Goal: Transaction & Acquisition: Obtain resource

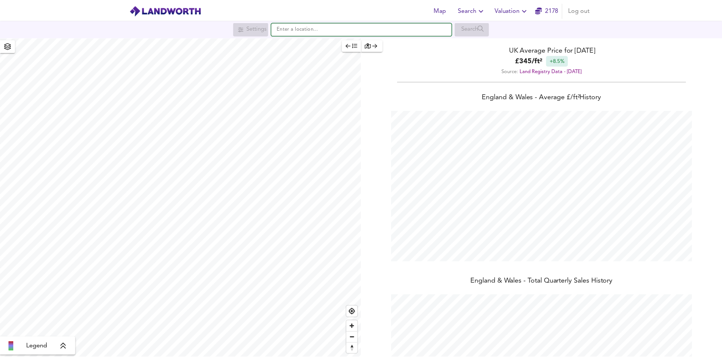
scroll to position [358, 728]
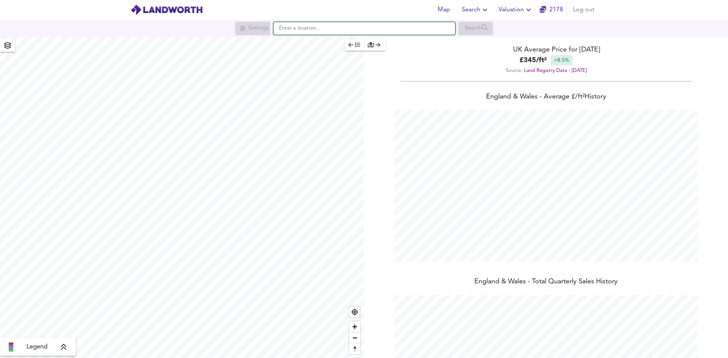
click at [308, 32] on input "text" at bounding box center [364, 28] width 182 height 13
click at [356, 29] on input "text" at bounding box center [364, 28] width 182 height 13
click at [511, 12] on span "Valuation" at bounding box center [516, 10] width 35 height 11
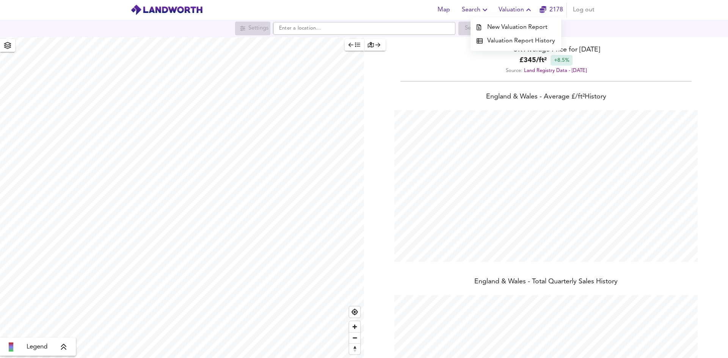
click at [517, 28] on li "New Valuation Report" at bounding box center [516, 27] width 91 height 14
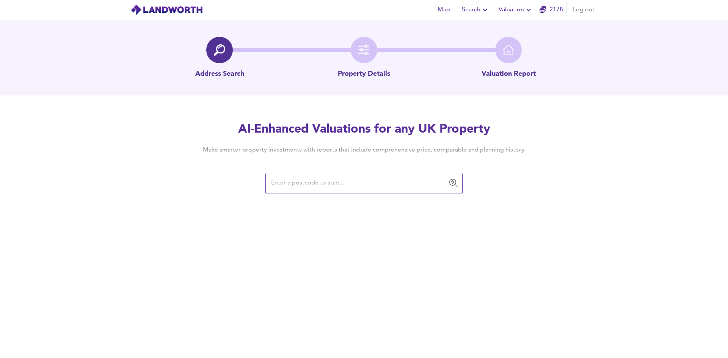
click at [352, 185] on input "text" at bounding box center [358, 183] width 179 height 14
paste input "TN17 2SJ"
type input "TN17 2SJ"
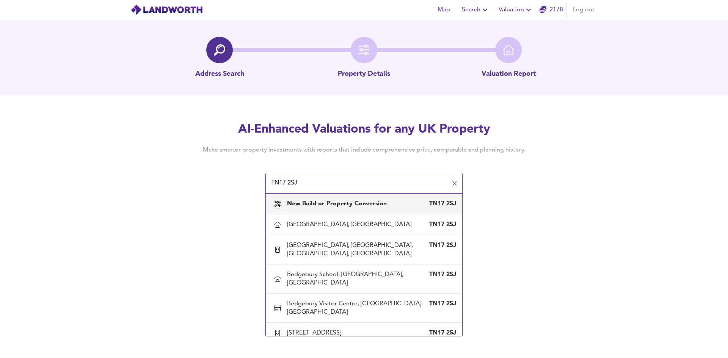
click at [336, 204] on b "New Build or Property Conversion" at bounding box center [337, 204] width 100 height 6
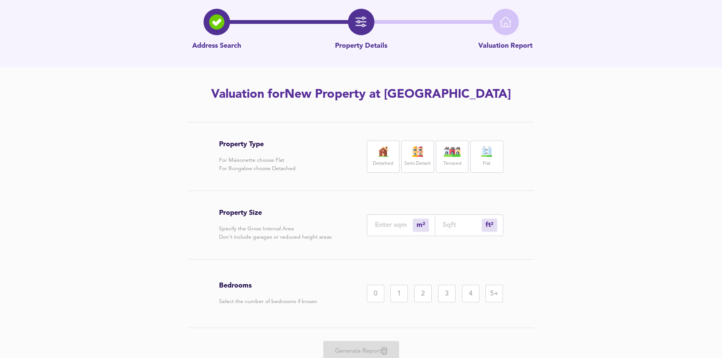
scroll to position [59, 0]
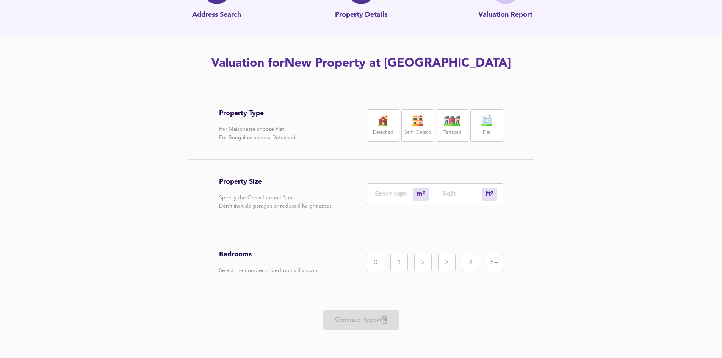
click at [417, 126] on div "Semi-Detach" at bounding box center [418, 126] width 33 height 32
click at [449, 191] on input "number" at bounding box center [462, 194] width 39 height 8
type input "0"
type input "3"
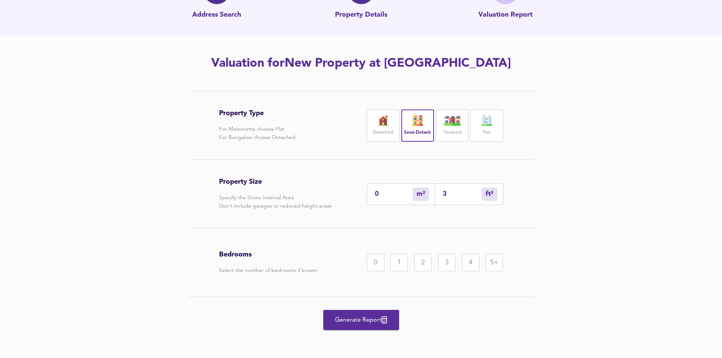
type input "37"
type input "34"
type input "370"
type input "344"
type input "3700"
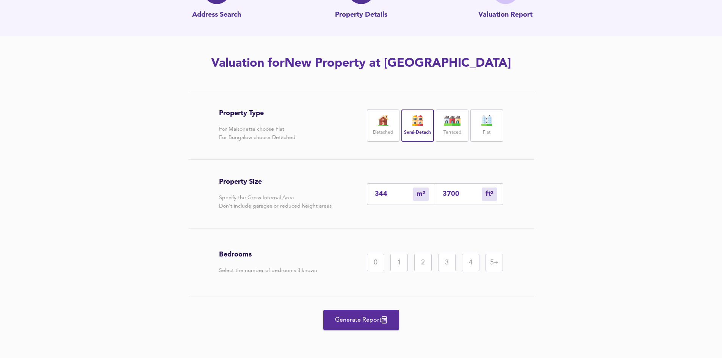
click at [444, 262] on div "3" at bounding box center [446, 262] width 17 height 17
click at [375, 318] on span "Generate Report" at bounding box center [361, 320] width 61 height 11
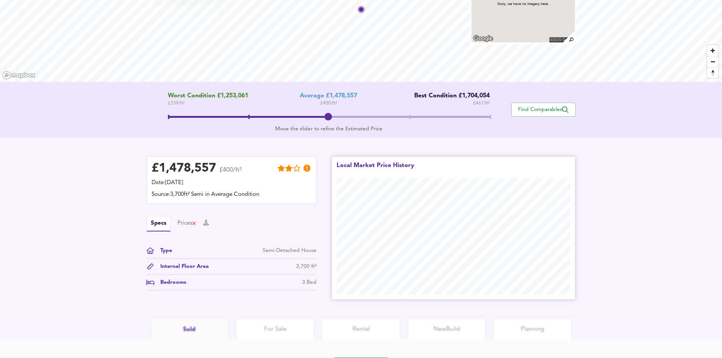
scroll to position [76, 0]
drag, startPoint x: 331, startPoint y: 119, endPoint x: 485, endPoint y: 116, distance: 153.6
click at [485, 116] on span at bounding box center [489, 116] width 8 height 8
drag, startPoint x: 482, startPoint y: 115, endPoint x: 422, endPoint y: 115, distance: 59.9
click at [422, 115] on span at bounding box center [329, 117] width 322 height 14
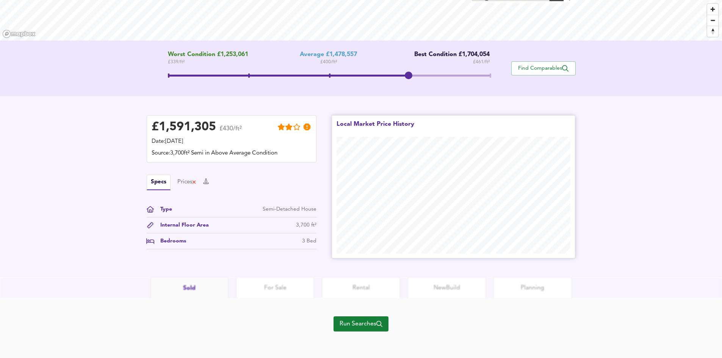
scroll to position [117, 0]
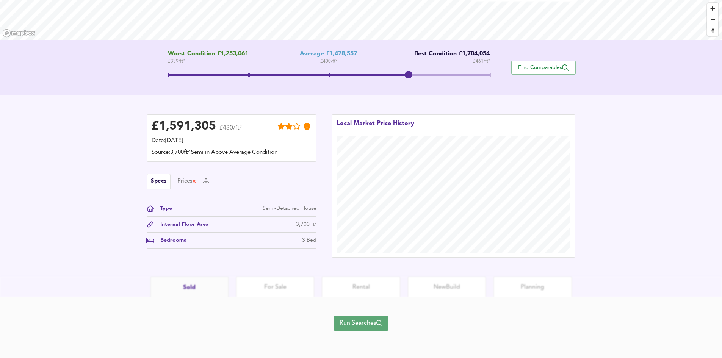
click at [364, 319] on span "Run Searches" at bounding box center [361, 323] width 43 height 11
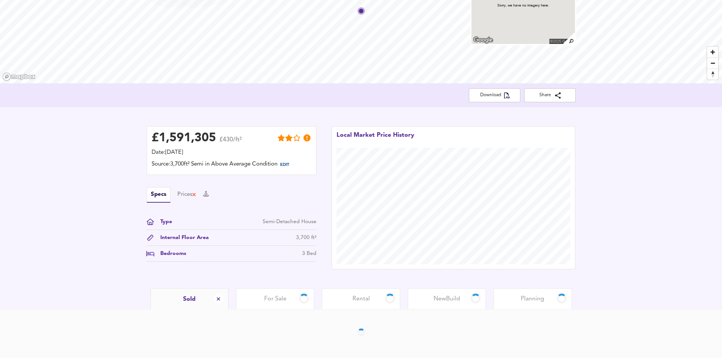
scroll to position [100, 0]
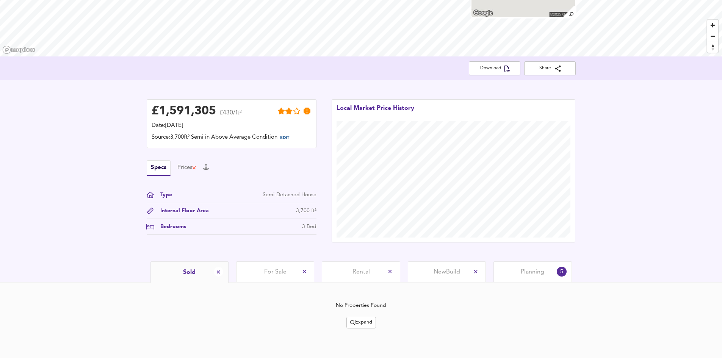
click at [358, 325] on span "Expand" at bounding box center [361, 322] width 22 height 9
click at [356, 273] on li "¼ mile ½ mile" at bounding box center [362, 271] width 94 height 12
click at [366, 324] on span "Expand" at bounding box center [361, 322] width 22 height 9
click at [363, 282] on li "1 year 2 years" at bounding box center [362, 284] width 94 height 12
click at [366, 323] on span "Expand" at bounding box center [361, 322] width 22 height 9
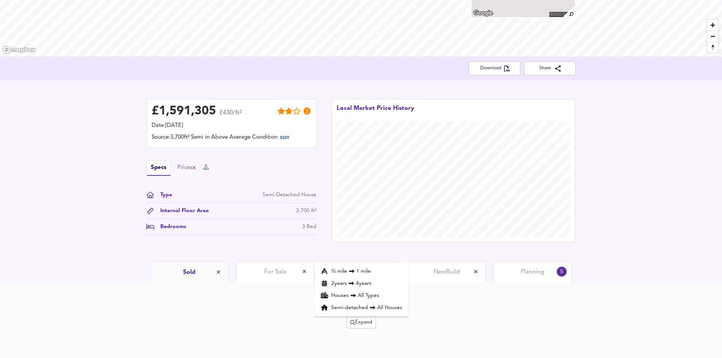
click at [361, 270] on li "½ mile 1 mile" at bounding box center [362, 271] width 94 height 12
click at [369, 324] on span "Expand" at bounding box center [361, 322] width 22 height 9
click at [365, 281] on li "2 year s 4 years" at bounding box center [362, 284] width 94 height 12
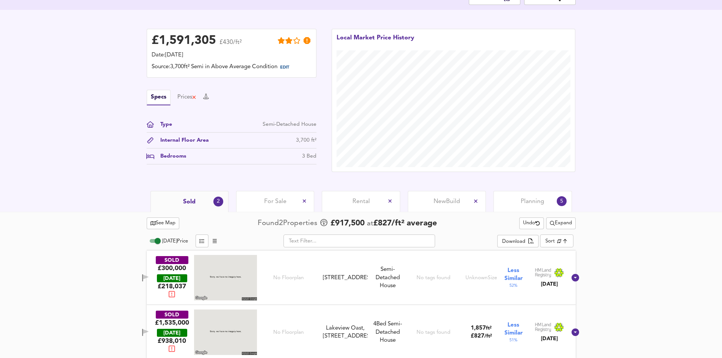
scroll to position [176, 0]
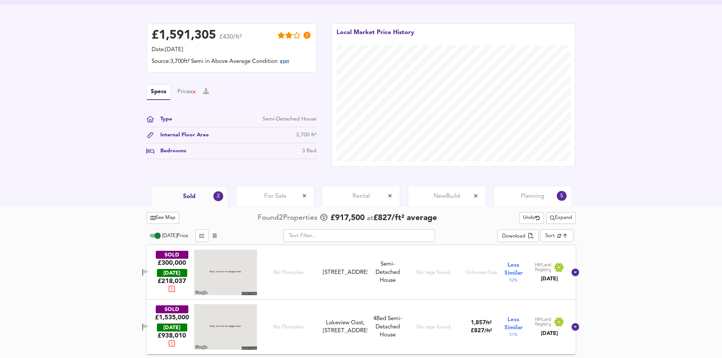
click at [272, 192] on div "For Sale" at bounding box center [275, 196] width 78 height 21
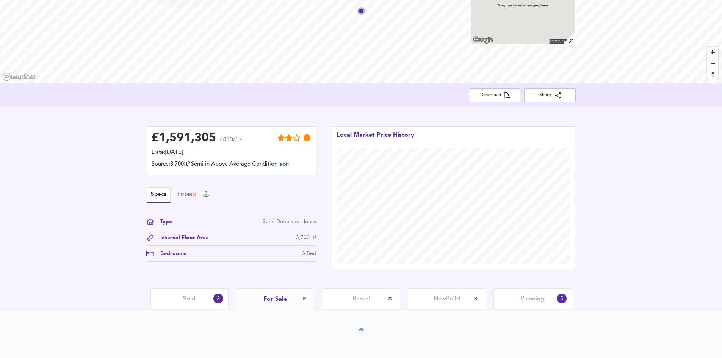
scroll to position [100, 0]
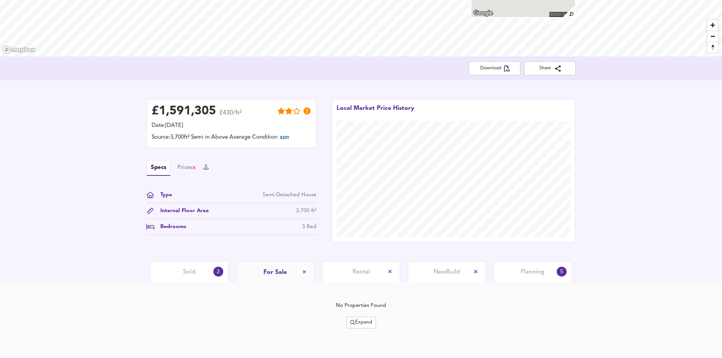
click at [193, 276] on span "Sold" at bounding box center [189, 272] width 13 height 8
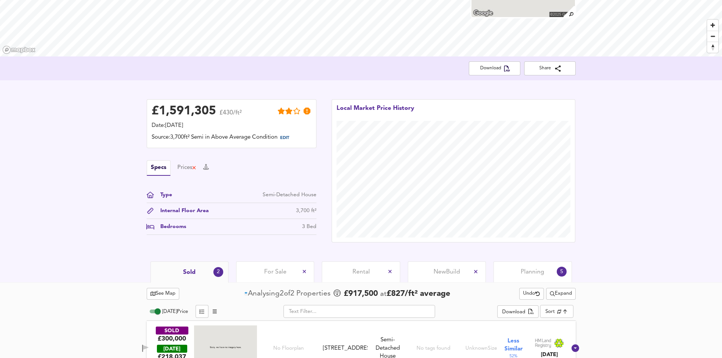
scroll to position [176, 0]
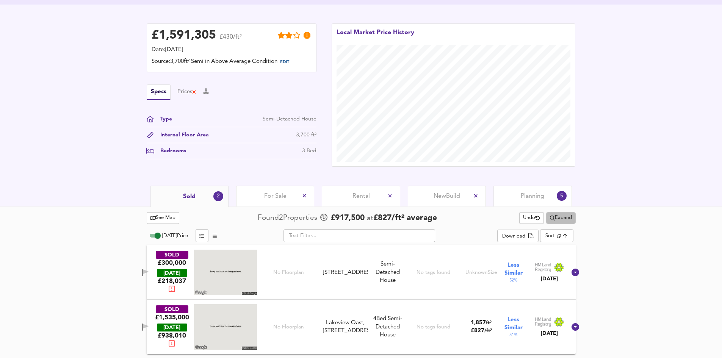
click at [562, 220] on span "Expand" at bounding box center [561, 218] width 22 height 9
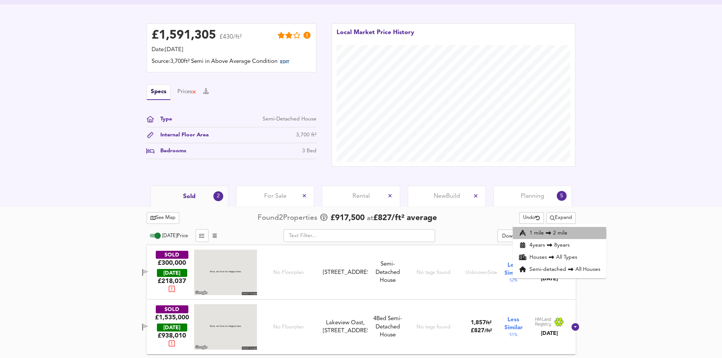
click at [547, 234] on icon at bounding box center [548, 233] width 9 height 5
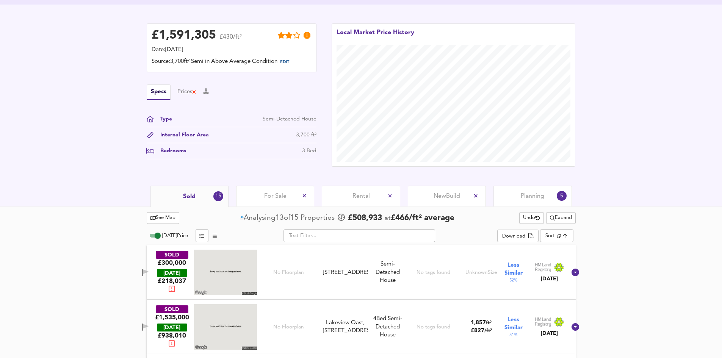
click at [270, 196] on span "For Sale" at bounding box center [275, 196] width 22 height 8
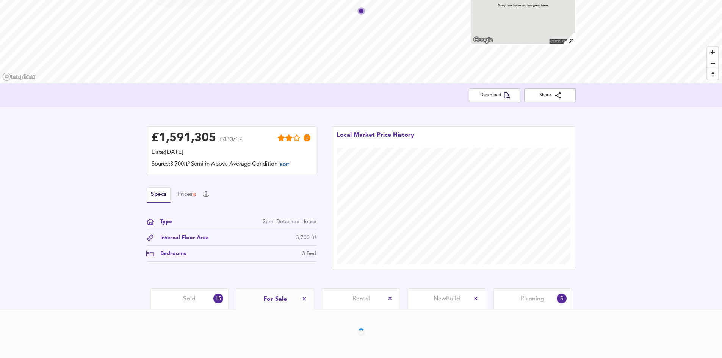
scroll to position [100, 0]
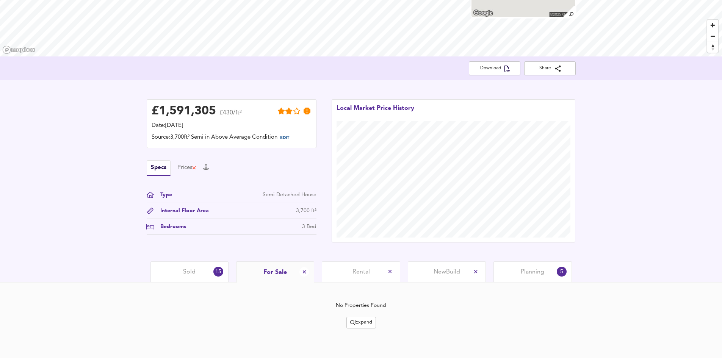
click at [177, 270] on div "Sold 15" at bounding box center [190, 272] width 78 height 21
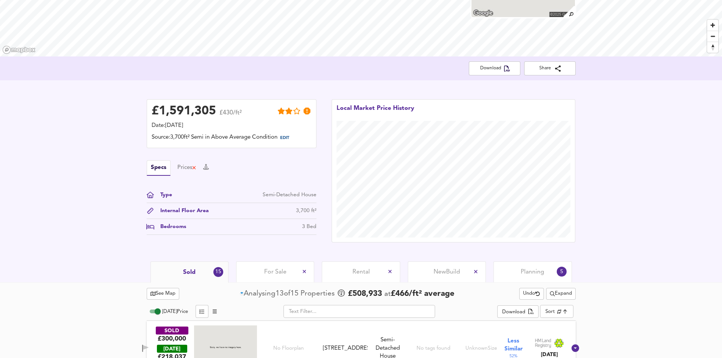
scroll to position [176, 0]
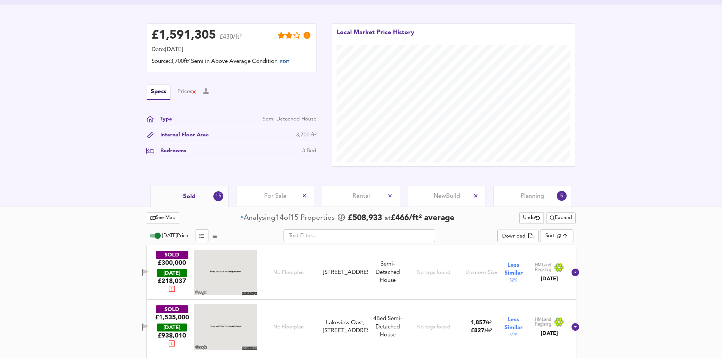
click at [555, 220] on span "Expand" at bounding box center [561, 218] width 22 height 9
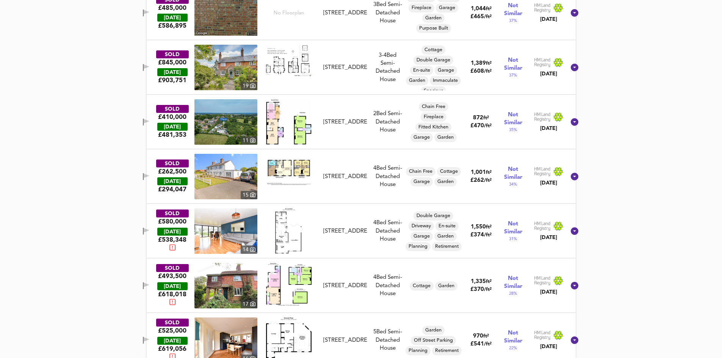
scroll to position [886, 0]
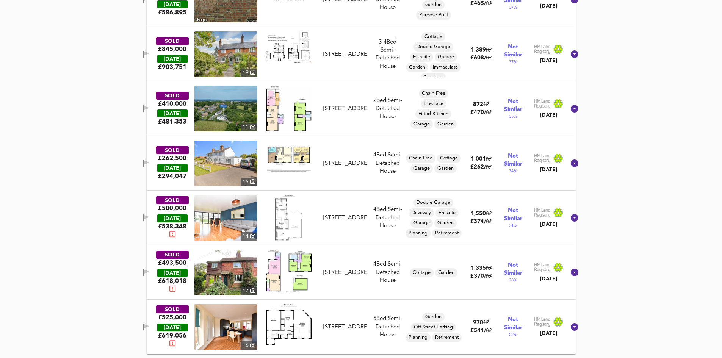
click at [144, 270] on icon "button" at bounding box center [143, 272] width 1 height 7
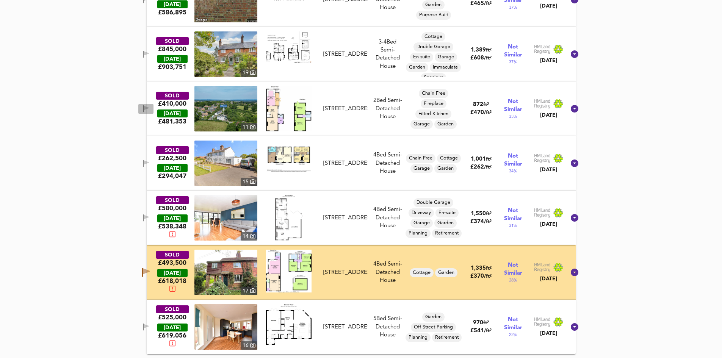
click at [152, 108] on span "button" at bounding box center [145, 108] width 11 height 7
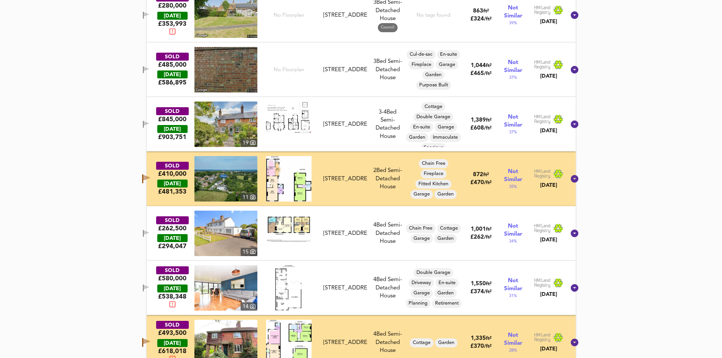
scroll to position [810, 0]
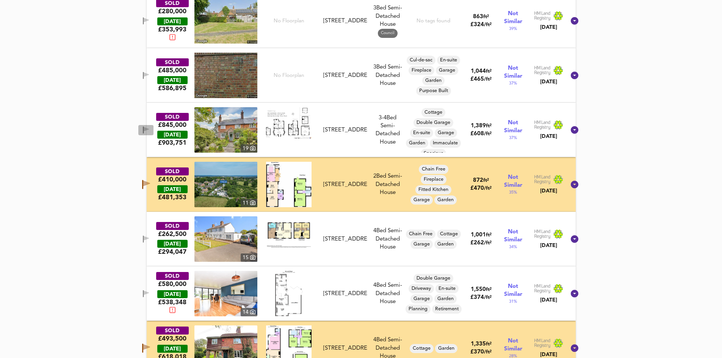
click at [149, 130] on icon "button" at bounding box center [146, 129] width 5 height 5
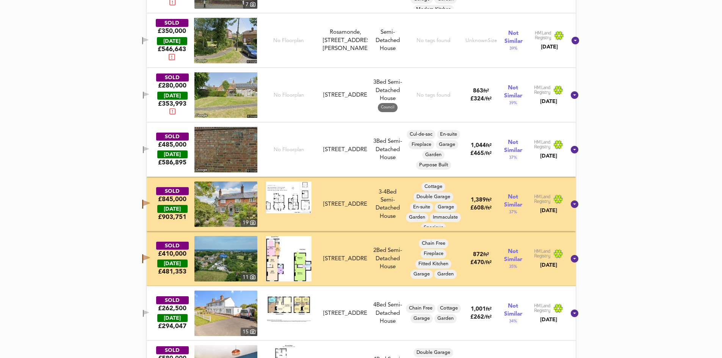
scroll to position [734, 0]
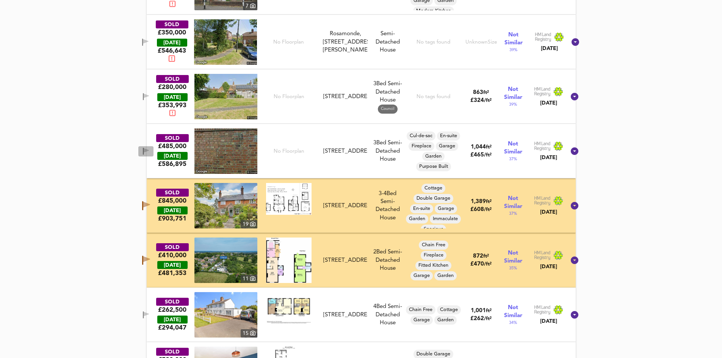
click at [149, 151] on icon "button" at bounding box center [146, 150] width 5 height 5
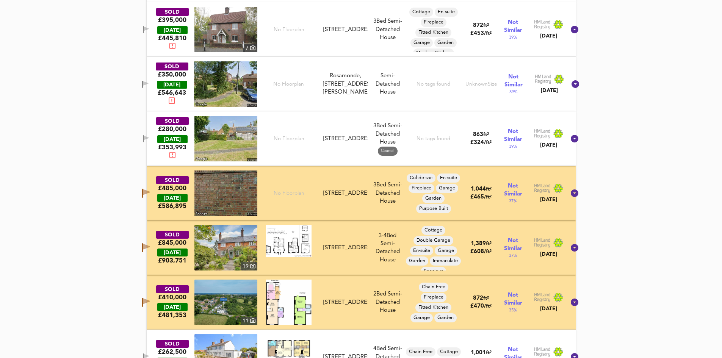
scroll to position [621, 0]
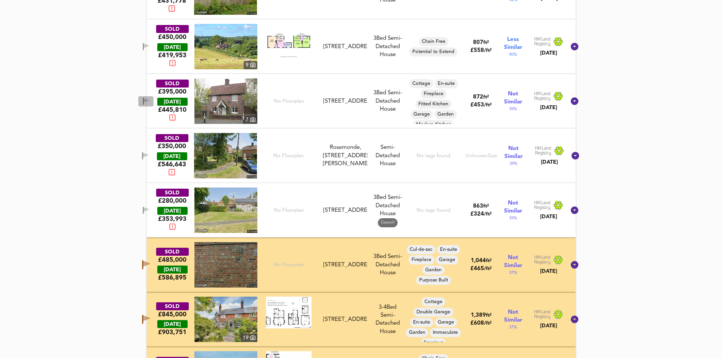
click at [149, 100] on icon "button" at bounding box center [146, 100] width 5 height 5
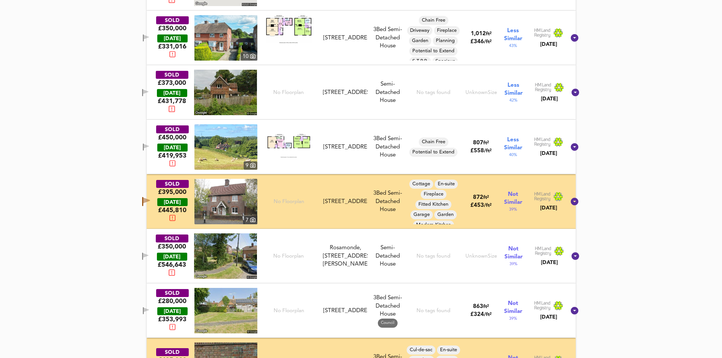
scroll to position [507, 0]
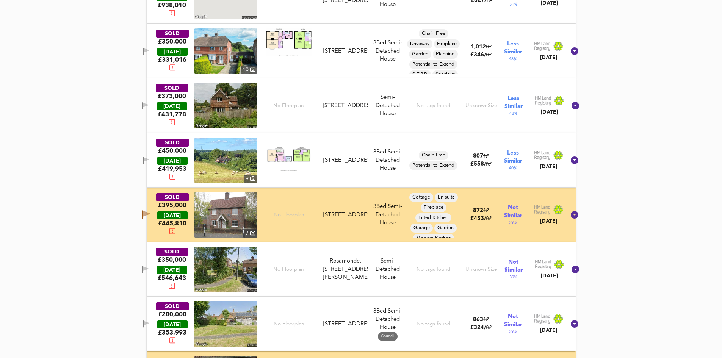
click at [149, 162] on icon "button" at bounding box center [146, 160] width 6 height 7
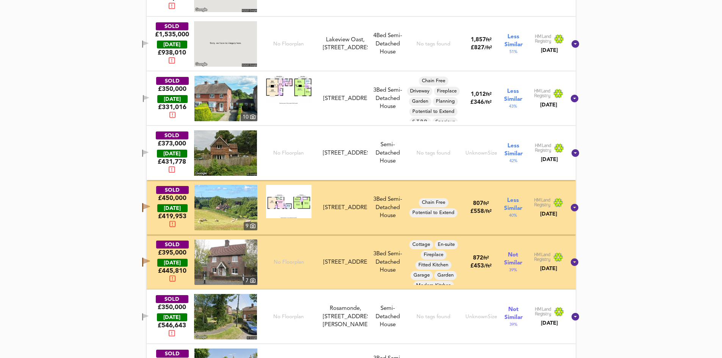
scroll to position [355, 0]
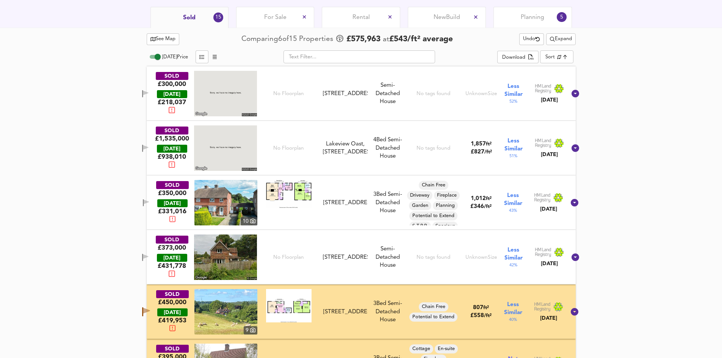
click at [550, 41] on icon "split button" at bounding box center [552, 39] width 5 height 5
click at [549, 54] on icon at bounding box center [548, 54] width 5 height 3
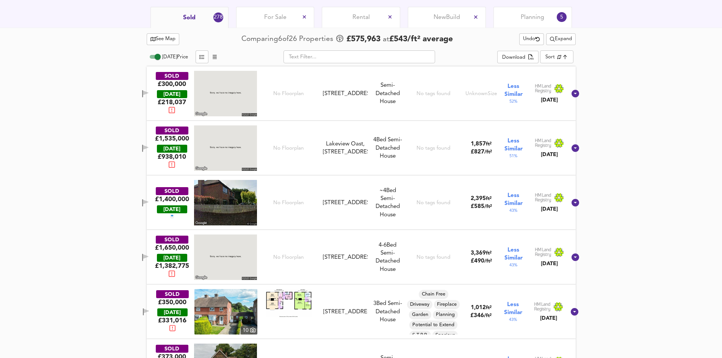
click at [148, 204] on icon "button" at bounding box center [145, 202] width 5 height 5
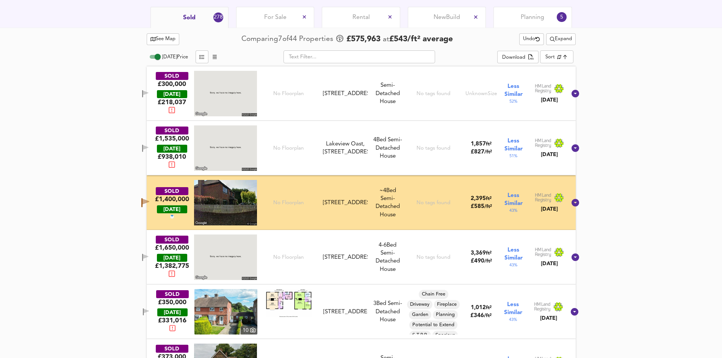
scroll to position [469, 0]
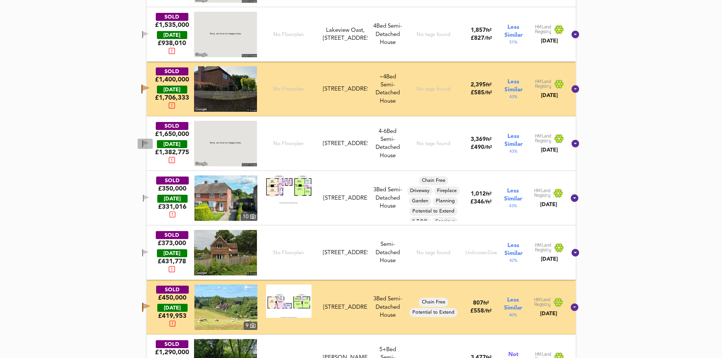
click at [149, 142] on icon "button" at bounding box center [145, 143] width 6 height 7
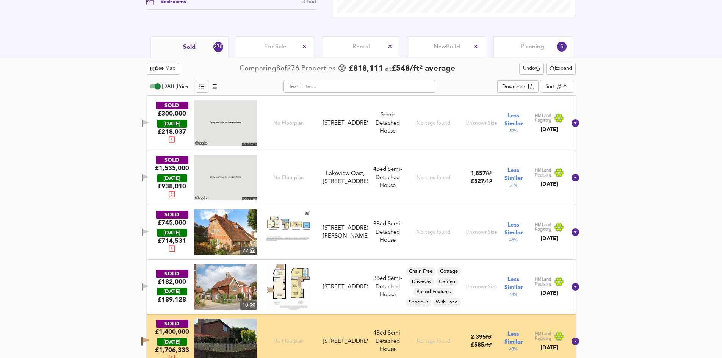
scroll to position [354, 0]
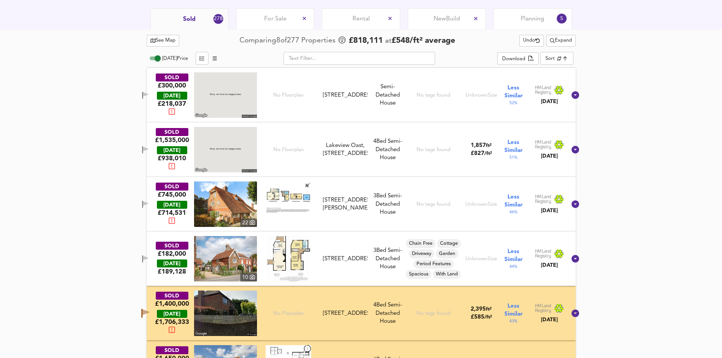
drag, startPoint x: 154, startPoint y: 204, endPoint x: 166, endPoint y: 215, distance: 16.9
click at [148, 204] on icon "button" at bounding box center [145, 203] width 5 height 5
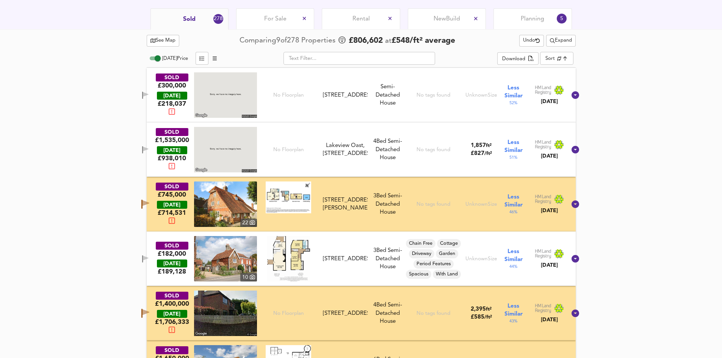
click at [149, 203] on icon "button" at bounding box center [146, 204] width 7 height 6
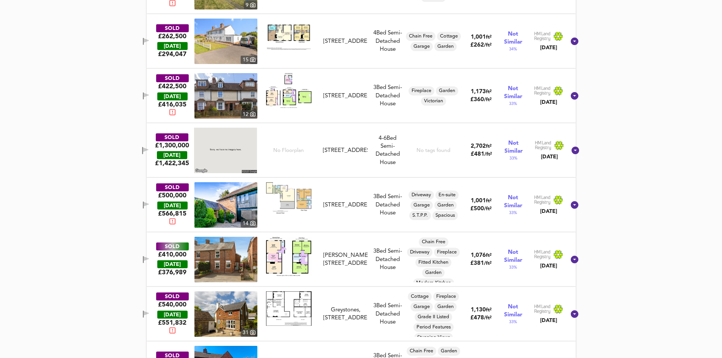
scroll to position [2098, 0]
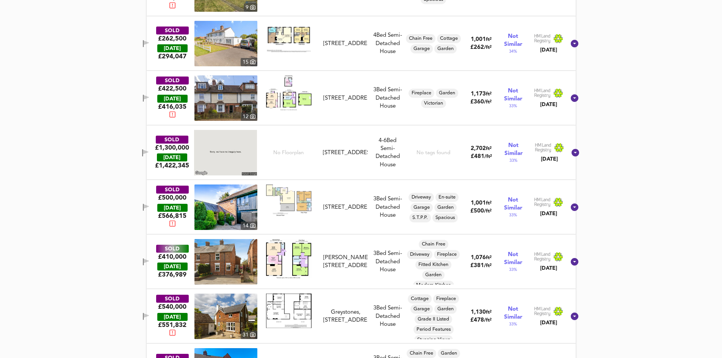
click at [149, 207] on icon "button" at bounding box center [146, 206] width 5 height 5
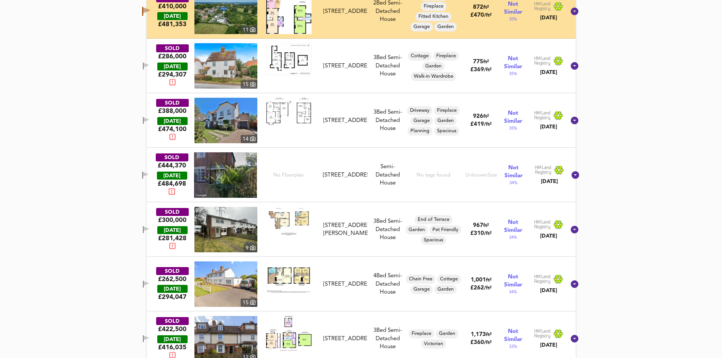
scroll to position [1832, 0]
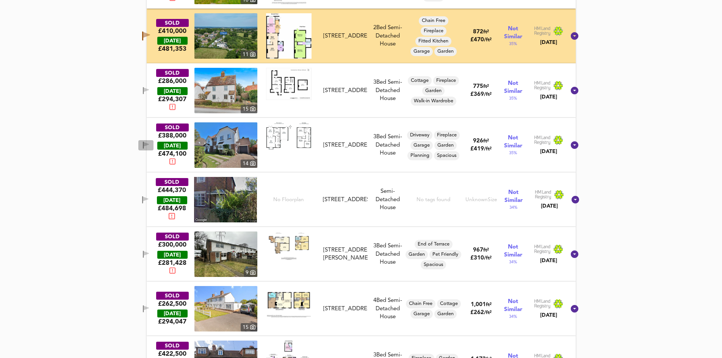
click at [149, 144] on icon "button" at bounding box center [146, 144] width 5 height 5
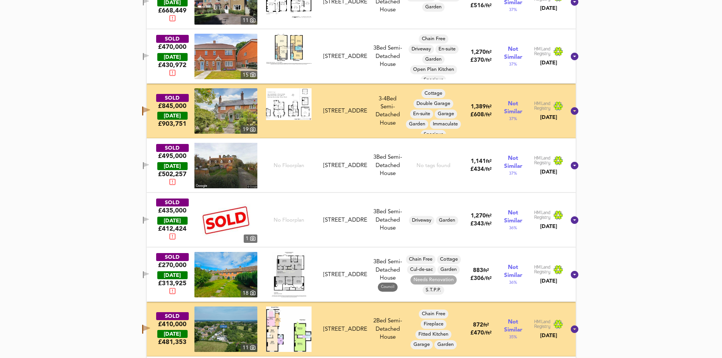
scroll to position [1529, 0]
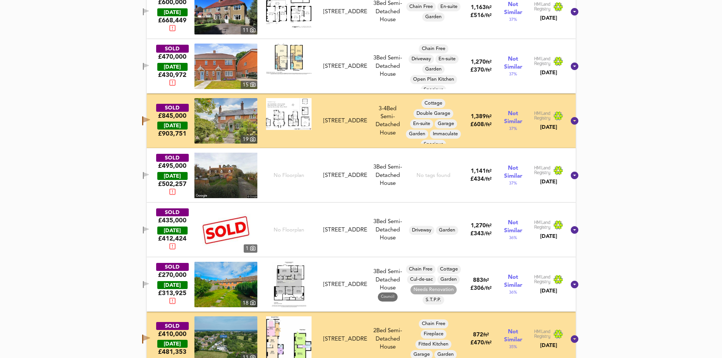
click at [149, 174] on icon "button" at bounding box center [146, 175] width 5 height 5
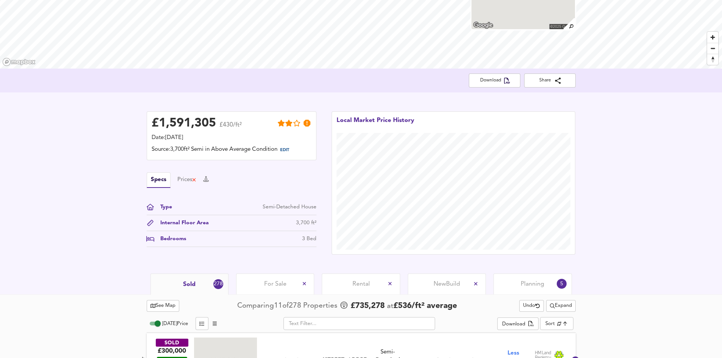
scroll to position [126, 0]
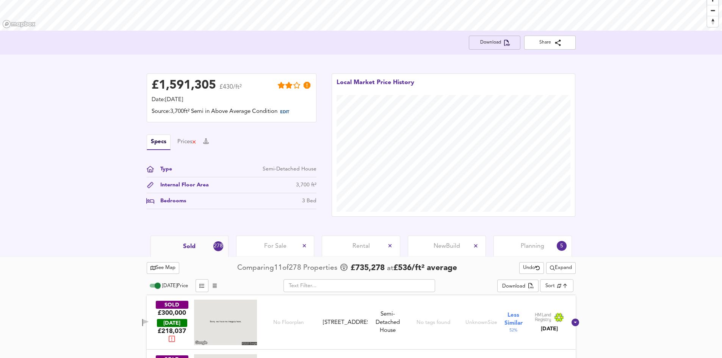
click at [491, 39] on span "Download" at bounding box center [494, 43] width 39 height 8
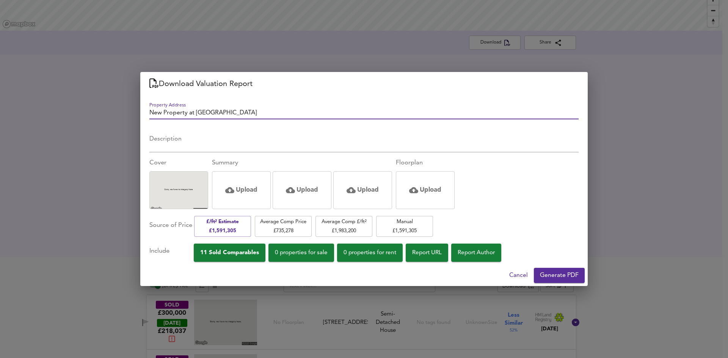
click at [557, 274] on span "Generate PDF" at bounding box center [559, 275] width 39 height 11
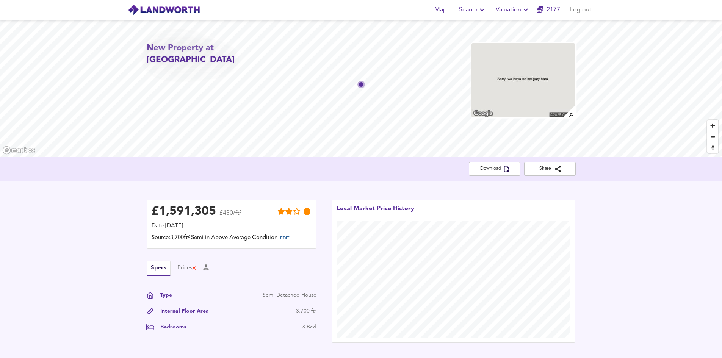
scroll to position [126, 0]
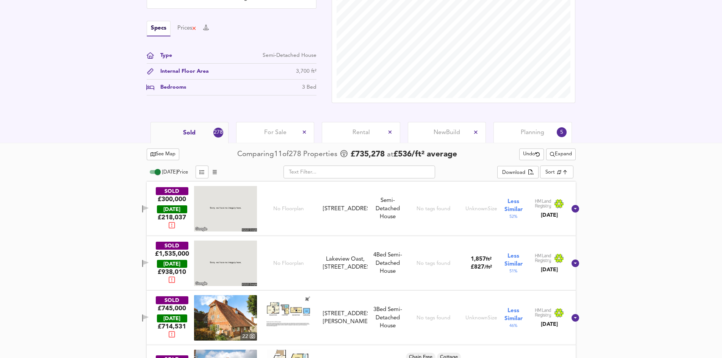
click at [273, 132] on span "For Sale" at bounding box center [275, 133] width 22 height 8
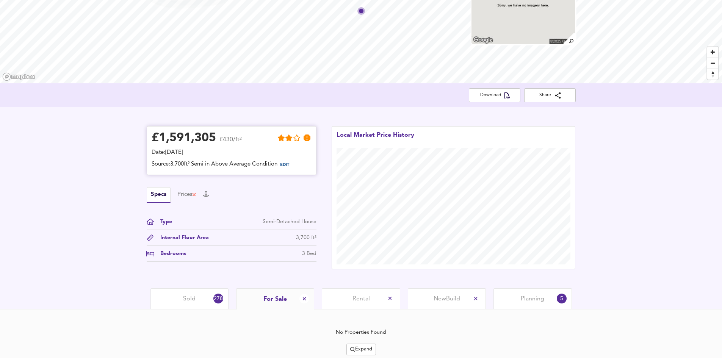
scroll to position [100, 0]
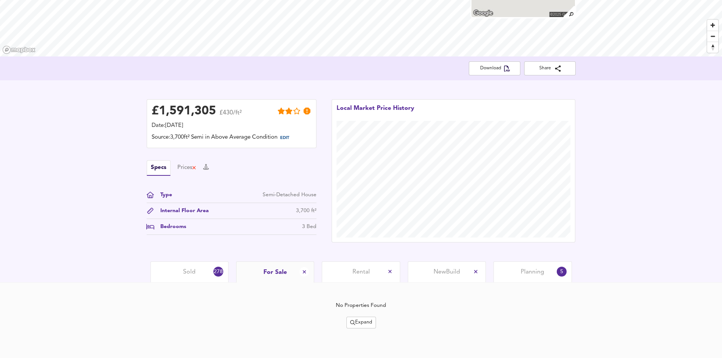
click at [195, 270] on span "Sold" at bounding box center [189, 272] width 13 height 8
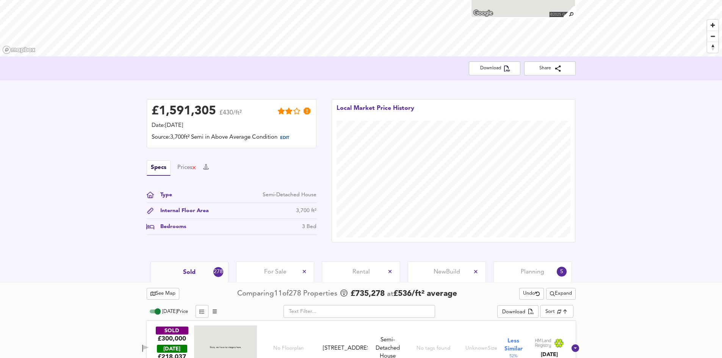
scroll to position [240, 0]
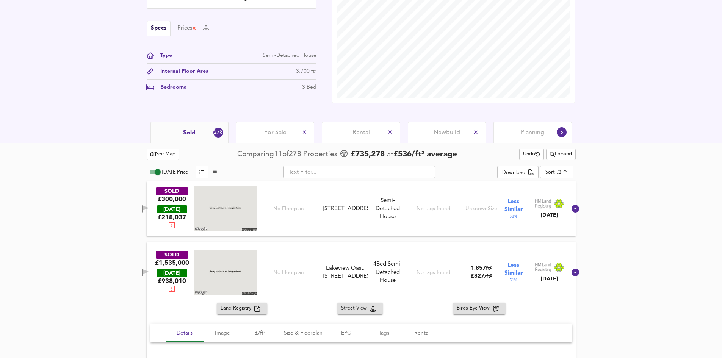
click at [564, 155] on span "Expand" at bounding box center [561, 154] width 22 height 9
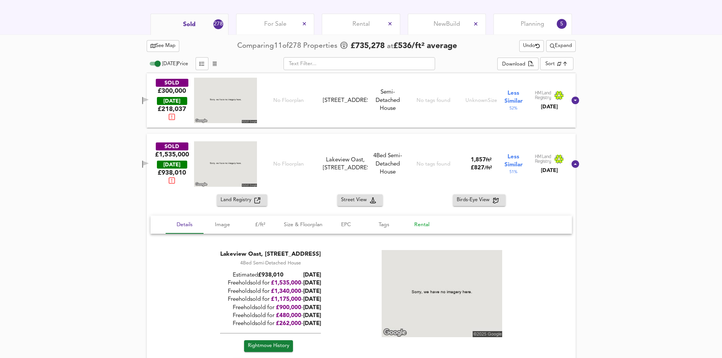
scroll to position [354, 0]
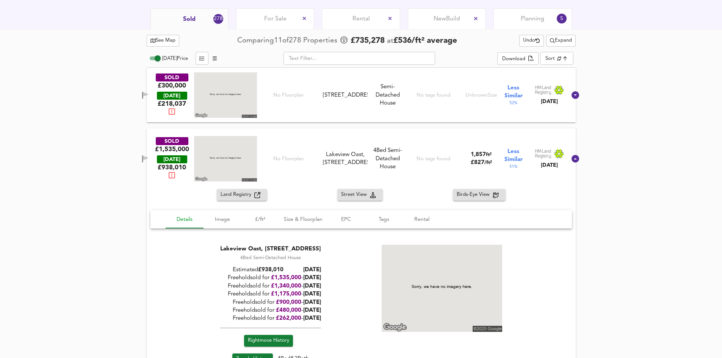
click at [175, 221] on span "Details" at bounding box center [184, 219] width 29 height 9
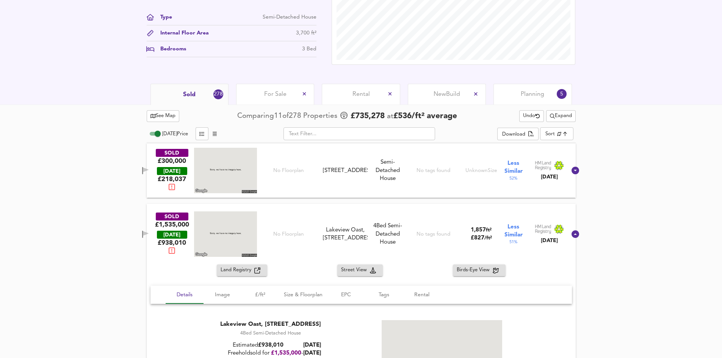
scroll to position [278, 0]
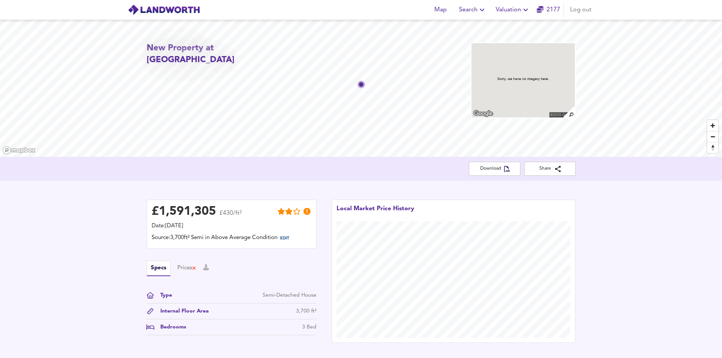
scroll to position [278, 0]
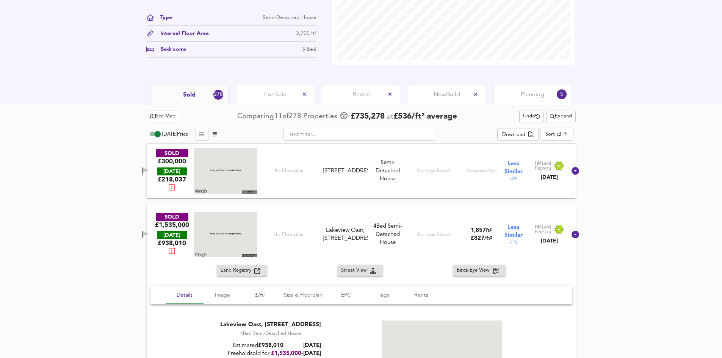
click at [271, 96] on span "For Sale" at bounding box center [275, 95] width 22 height 8
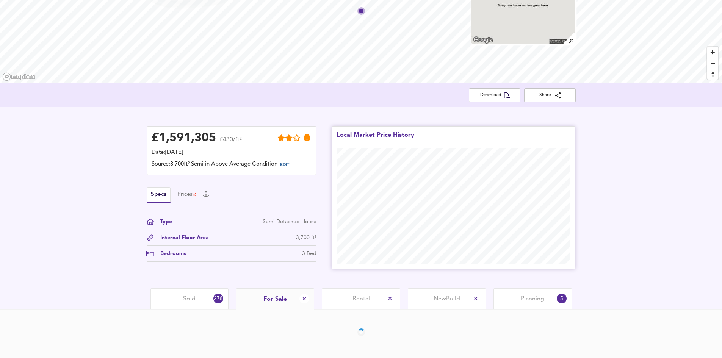
scroll to position [100, 0]
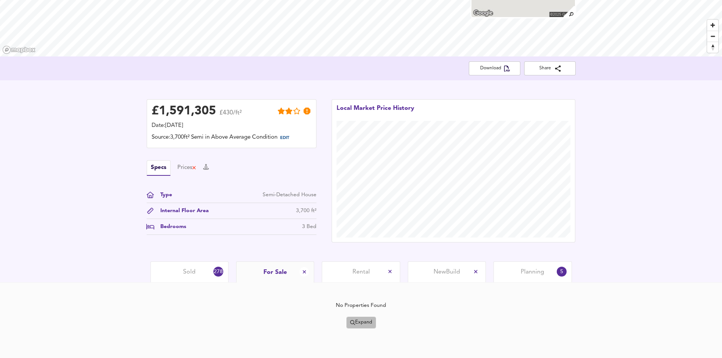
click at [356, 325] on span "Expand" at bounding box center [361, 322] width 22 height 9
click at [358, 285] on li "¼ mile ½ mile" at bounding box center [362, 284] width 72 height 12
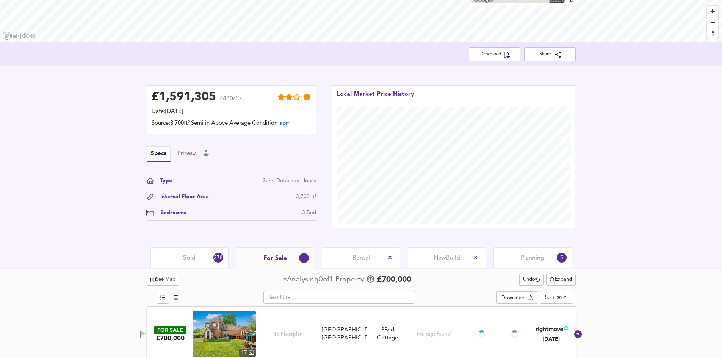
scroll to position [122, 0]
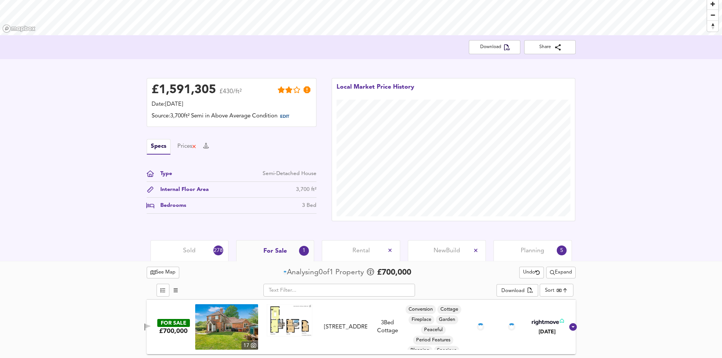
click at [558, 275] on span "Expand" at bounding box center [561, 272] width 22 height 9
click at [567, 288] on li "½ mile 1 mile" at bounding box center [560, 288] width 72 height 12
click at [565, 274] on span "Expand" at bounding box center [561, 272] width 22 height 9
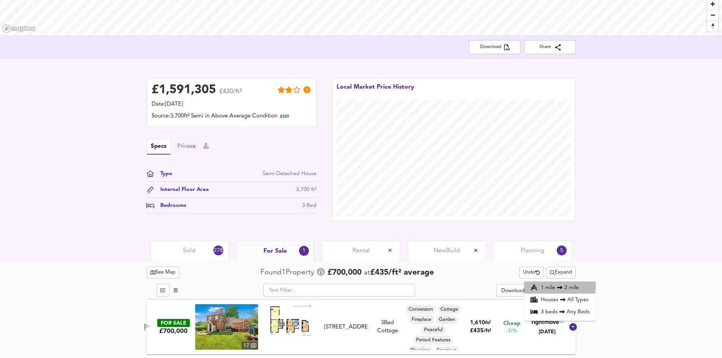
click at [555, 287] on icon at bounding box center [559, 287] width 9 height 5
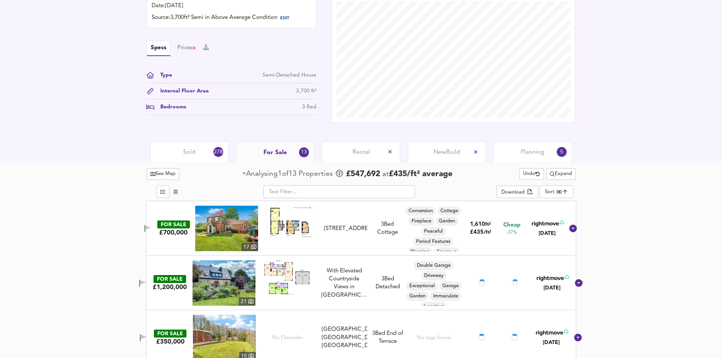
scroll to position [235, 0]
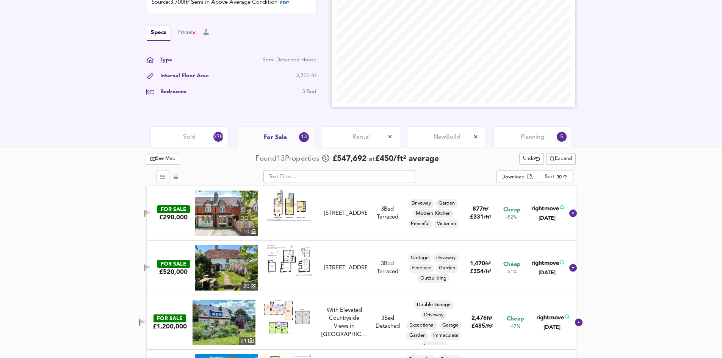
drag, startPoint x: 361, startPoint y: 140, endPoint x: 368, endPoint y: 140, distance: 7.6
click at [361, 140] on span "Rental" at bounding box center [361, 137] width 17 height 8
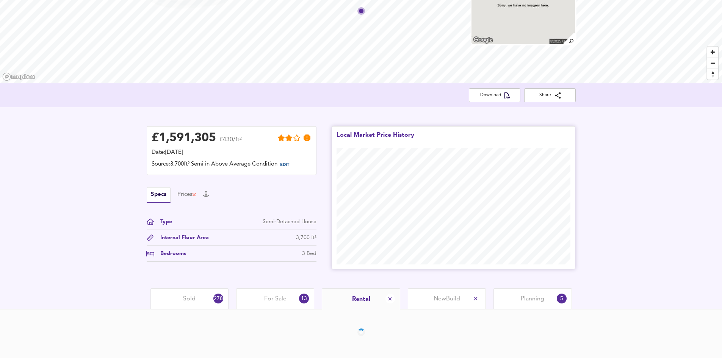
scroll to position [100, 0]
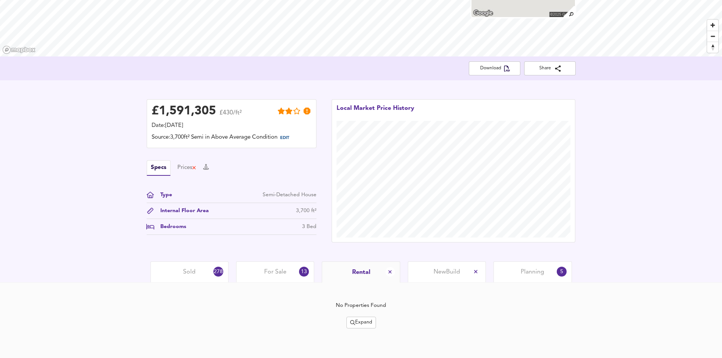
click at [359, 322] on span "Expand" at bounding box center [361, 322] width 22 height 9
click at [361, 284] on icon at bounding box center [363, 283] width 5 height 3
click at [362, 323] on span "Expand" at bounding box center [361, 322] width 22 height 9
click at [373, 285] on li "½ mile 1 mile" at bounding box center [362, 284] width 72 height 12
click at [360, 326] on span "Expand" at bounding box center [361, 322] width 22 height 9
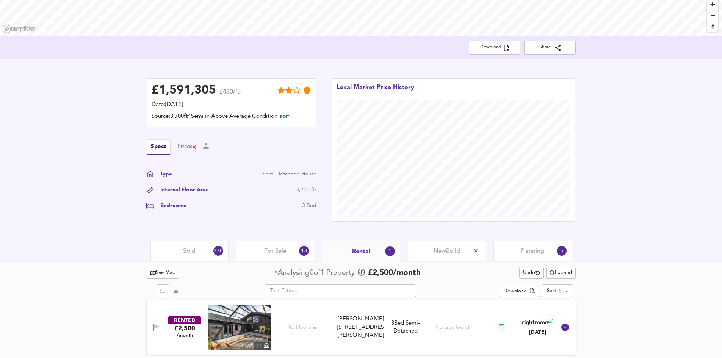
scroll to position [122, 0]
click at [557, 272] on span "Expand" at bounding box center [561, 272] width 22 height 9
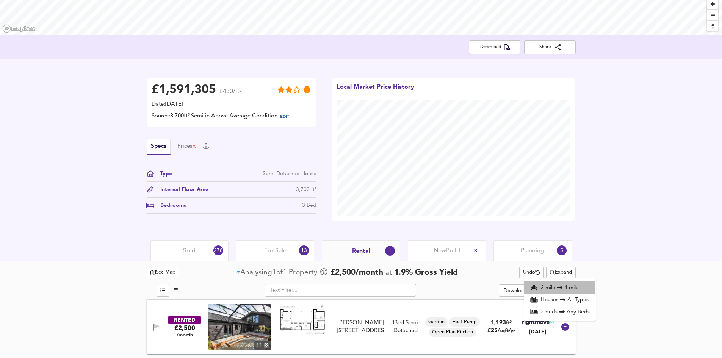
click at [549, 287] on li "2 mile 4 mile" at bounding box center [560, 288] width 72 height 12
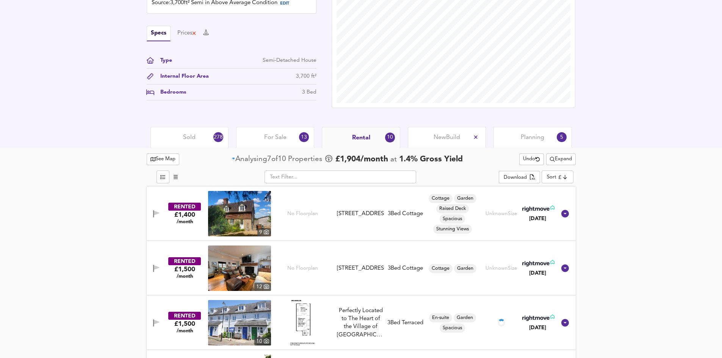
scroll to position [235, 0]
click at [448, 141] on span "New Build" at bounding box center [447, 137] width 27 height 8
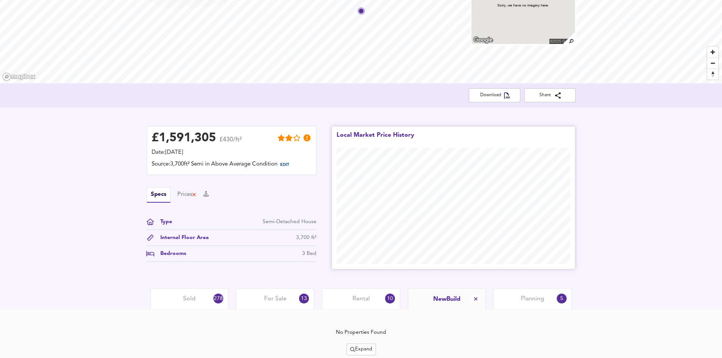
scroll to position [100, 0]
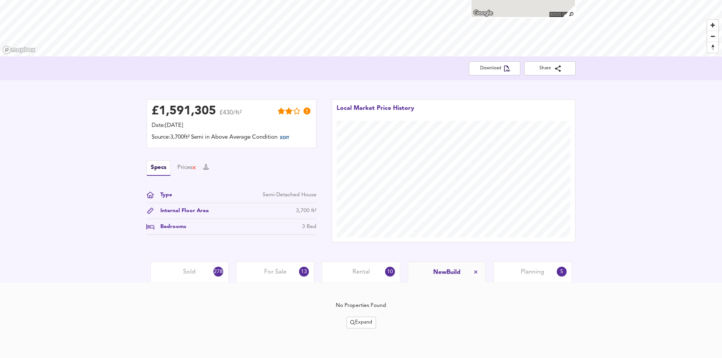
click at [350, 327] on span "Expand" at bounding box center [361, 322] width 22 height 9
click at [351, 271] on icon at bounding box center [351, 271] width 5 height 3
click at [376, 319] on button "Expand" at bounding box center [362, 323] width 30 height 12
click at [358, 271] on li "1 mile 2 mile" at bounding box center [362, 271] width 94 height 12
click at [359, 321] on span "Expand" at bounding box center [361, 322] width 22 height 9
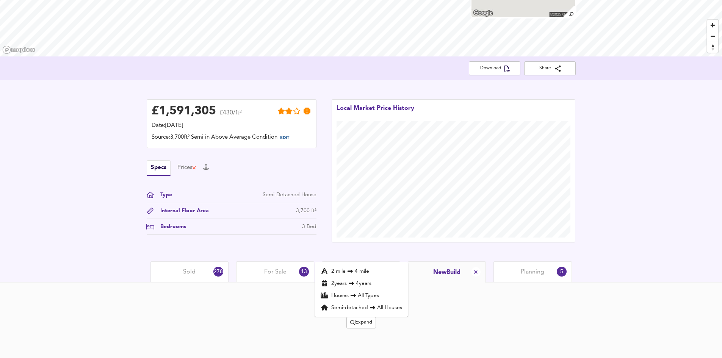
click at [351, 271] on icon at bounding box center [350, 271] width 5 height 3
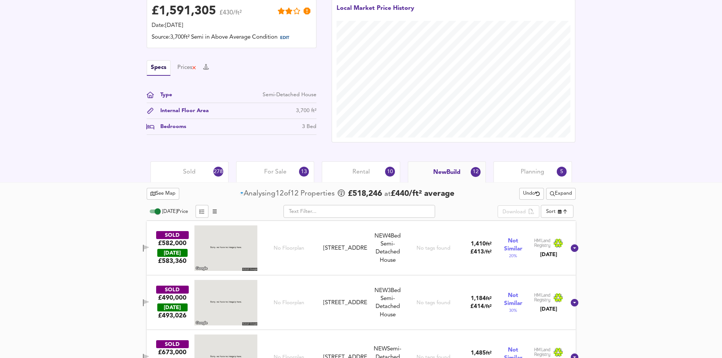
scroll to position [214, 0]
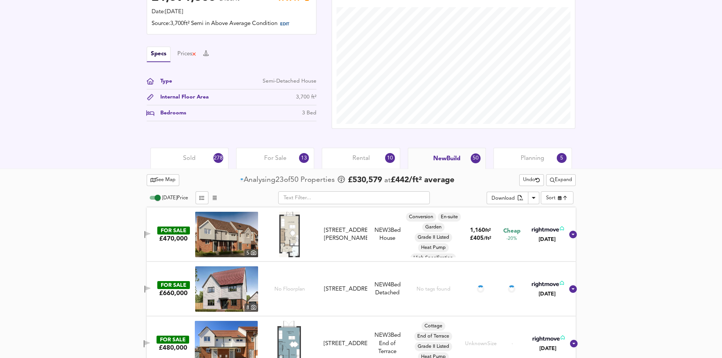
drag, startPoint x: 367, startPoint y: 154, endPoint x: 378, endPoint y: 171, distance: 20.8
click at [367, 153] on div "Rental 10" at bounding box center [361, 158] width 78 height 21
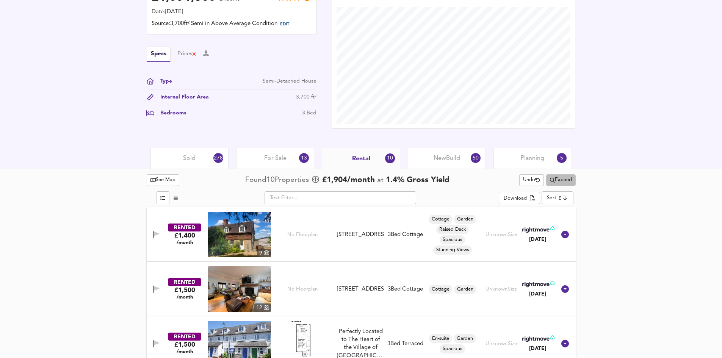
click at [564, 180] on span "Expand" at bounding box center [561, 180] width 22 height 9
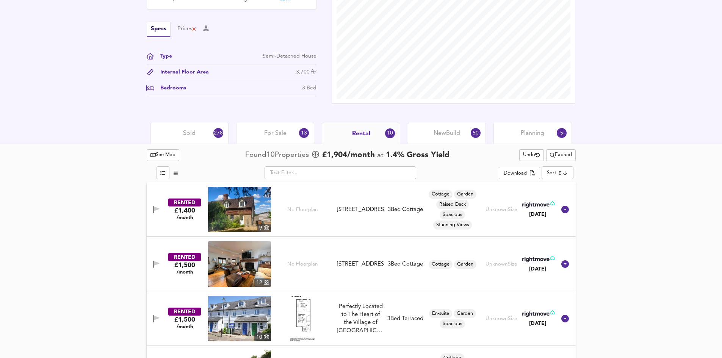
scroll to position [252, 0]
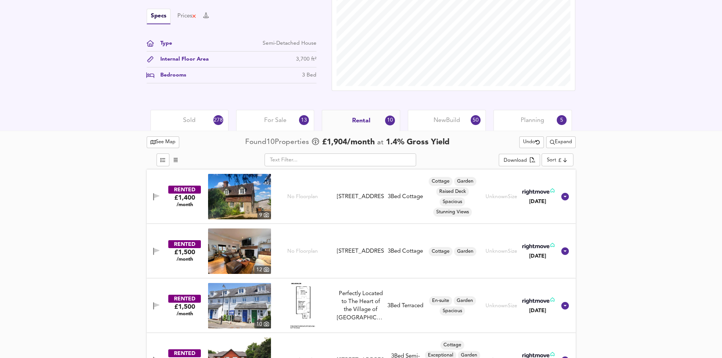
click at [461, 118] on div "New Build 50" at bounding box center [447, 120] width 78 height 21
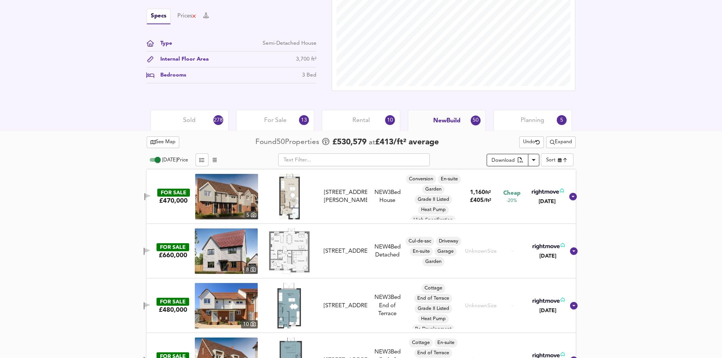
click at [503, 162] on div "Download" at bounding box center [503, 161] width 23 height 9
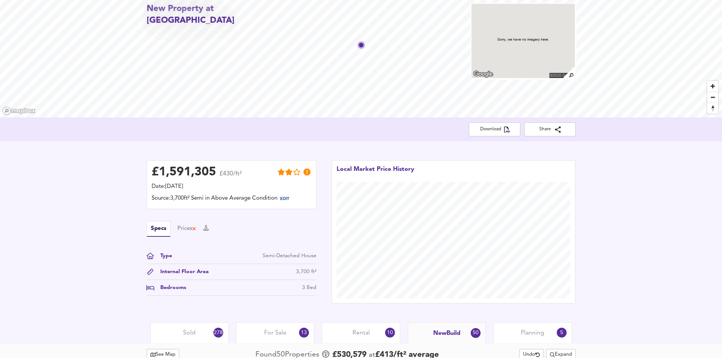
scroll to position [25, 0]
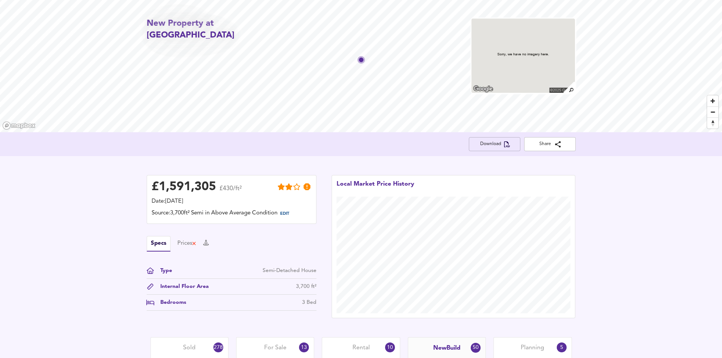
click at [489, 144] on span "Download" at bounding box center [494, 144] width 39 height 8
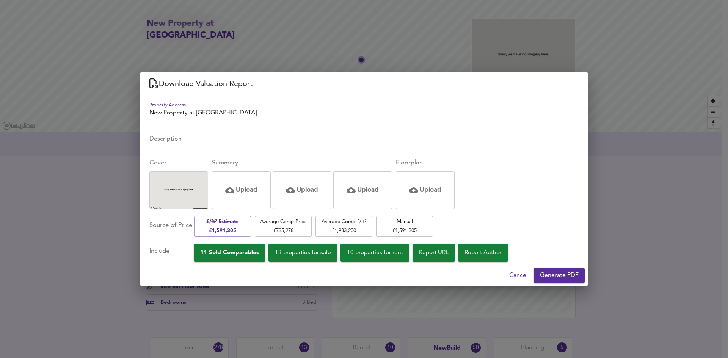
click at [561, 274] on span "Generate PDF" at bounding box center [559, 275] width 39 height 11
